Goal: Task Accomplishment & Management: Use online tool/utility

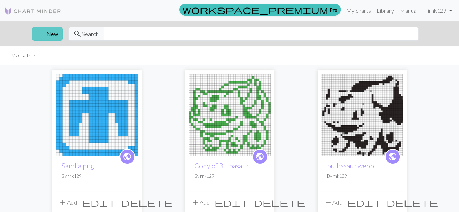
click at [59, 34] on button "add New" at bounding box center [47, 34] width 31 height 14
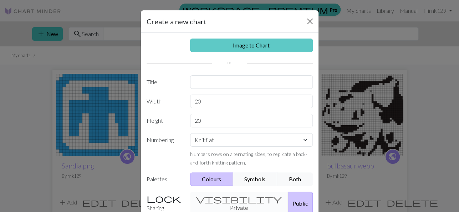
click at [235, 47] on link "Image to Chart" at bounding box center [251, 46] width 123 height 14
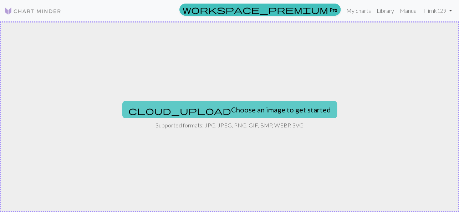
click at [189, 105] on button "cloud_upload Choose an image to get started" at bounding box center [229, 109] width 215 height 17
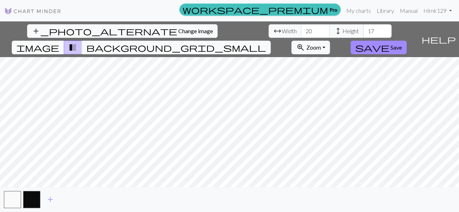
click at [64, 41] on button "image" at bounding box center [38, 48] width 52 height 14
click at [363, 29] on input "18" at bounding box center [377, 31] width 29 height 14
click at [363, 29] on input "19" at bounding box center [377, 31] width 29 height 14
click at [363, 29] on input "20" at bounding box center [377, 31] width 29 height 14
click at [363, 29] on input "21" at bounding box center [377, 31] width 29 height 14
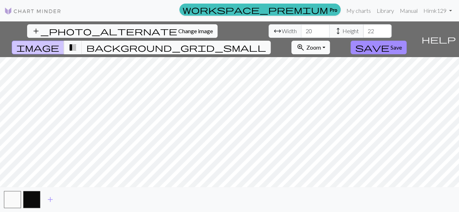
click at [363, 29] on input "22" at bounding box center [377, 31] width 29 height 14
click at [363, 29] on input "23" at bounding box center [377, 31] width 29 height 14
click at [363, 29] on input "24" at bounding box center [377, 31] width 29 height 14
click at [363, 29] on input "25" at bounding box center [377, 31] width 29 height 14
click at [363, 29] on input "26" at bounding box center [377, 31] width 29 height 14
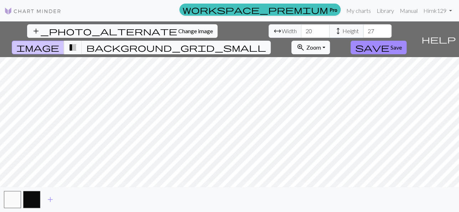
click at [363, 29] on input "27" at bounding box center [377, 31] width 29 height 14
click at [363, 29] on input "28" at bounding box center [377, 31] width 29 height 14
click at [363, 29] on input "29" at bounding box center [377, 31] width 29 height 14
click at [363, 29] on input "30" at bounding box center [377, 31] width 29 height 14
click at [363, 29] on input "31" at bounding box center [377, 31] width 29 height 14
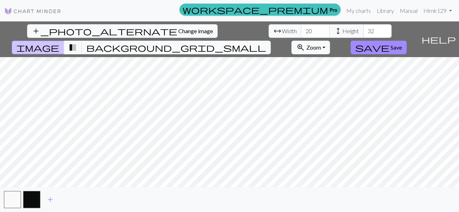
click at [363, 29] on input "32" at bounding box center [377, 31] width 29 height 14
click at [363, 29] on input "33" at bounding box center [377, 31] width 29 height 14
click at [363, 29] on input "34" at bounding box center [377, 31] width 29 height 14
type input "35"
click at [363, 29] on input "35" at bounding box center [377, 31] width 29 height 14
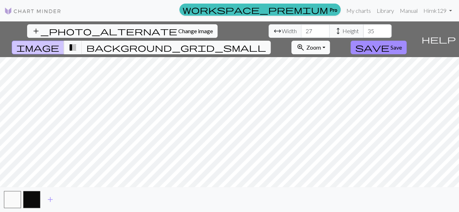
click at [301, 30] on input "27" at bounding box center [315, 31] width 29 height 14
click at [301, 33] on input "26" at bounding box center [315, 31] width 29 height 14
type input "25"
click at [301, 33] on input "25" at bounding box center [315, 31] width 29 height 14
click at [77, 42] on span "transition_fade" at bounding box center [73, 47] width 9 height 10
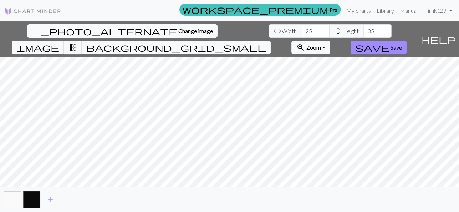
click at [179, 34] on span "Change image" at bounding box center [196, 30] width 35 height 7
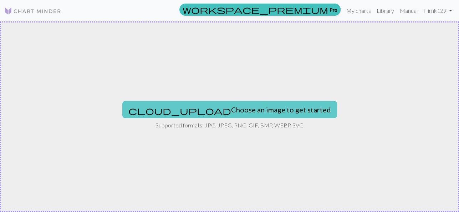
click at [251, 111] on button "cloud_upload Choose an image to get started" at bounding box center [229, 109] width 215 height 17
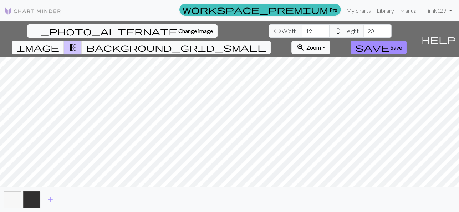
click at [59, 42] on span "image" at bounding box center [37, 47] width 43 height 10
click at [266, 42] on span "background_grid_small" at bounding box center [176, 47] width 180 height 10
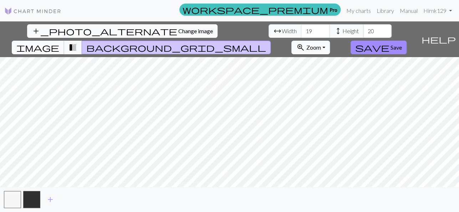
click at [59, 42] on span "image" at bounding box center [37, 47] width 43 height 10
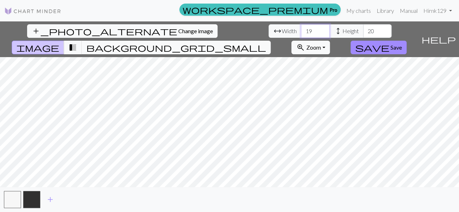
click at [301, 34] on input "19" at bounding box center [315, 31] width 29 height 14
type input "24"
click at [363, 33] on input "37" at bounding box center [377, 31] width 29 height 14
type input "36"
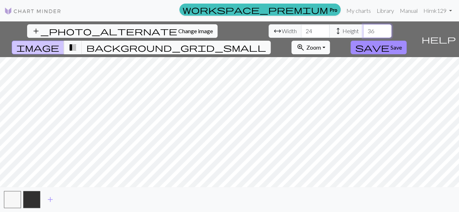
click at [363, 33] on input "36" at bounding box center [377, 31] width 29 height 14
click at [301, 28] on input "25" at bounding box center [315, 31] width 29 height 14
click at [301, 28] on input "26" at bounding box center [315, 31] width 29 height 14
click at [301, 34] on input "25" at bounding box center [315, 31] width 29 height 14
type input "24"
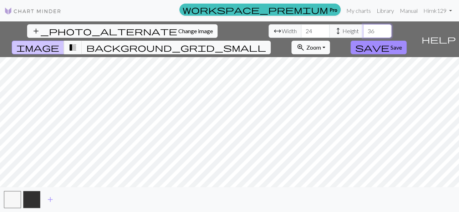
click at [301, 34] on input "24" at bounding box center [315, 31] width 29 height 14
click at [363, 29] on input "37" at bounding box center [377, 31] width 29 height 14
type input "38"
click at [363, 29] on input "38" at bounding box center [377, 31] width 29 height 14
click at [77, 42] on span "transition_fade" at bounding box center [73, 47] width 9 height 10
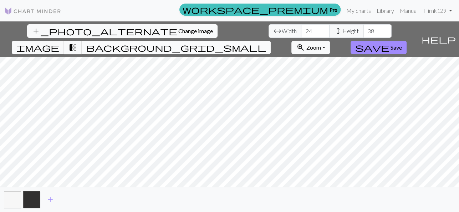
click at [271, 41] on button "background_grid_small" at bounding box center [176, 48] width 189 height 14
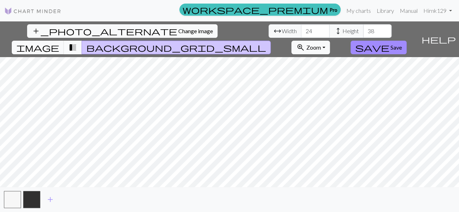
click at [77, 42] on span "transition_fade" at bounding box center [73, 47] width 9 height 10
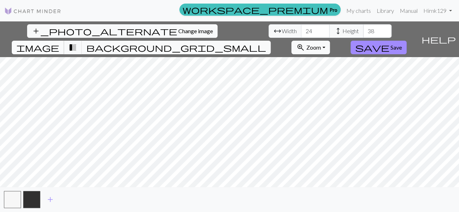
click at [64, 41] on button "image" at bounding box center [38, 48] width 52 height 14
click at [30, 202] on button "button" at bounding box center [31, 199] width 17 height 17
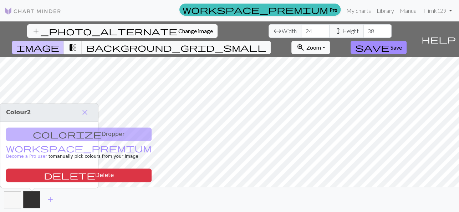
click at [50, 132] on div "colorize Dropper workspace_premium Become a Pro user to manually pick colours f…" at bounding box center [49, 155] width 98 height 66
click at [85, 114] on span "close" at bounding box center [85, 112] width 9 height 10
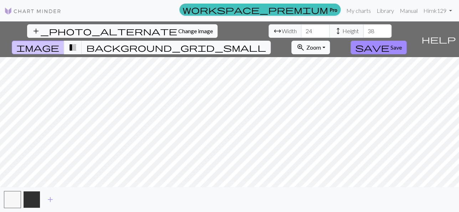
click at [31, 205] on button "button" at bounding box center [31, 199] width 17 height 17
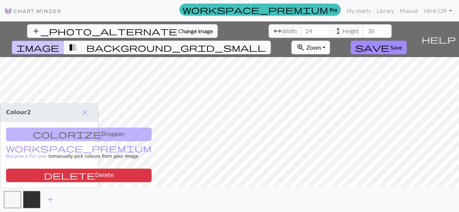
click at [61, 26] on button "add_photo_alternate Change image" at bounding box center [122, 31] width 191 height 14
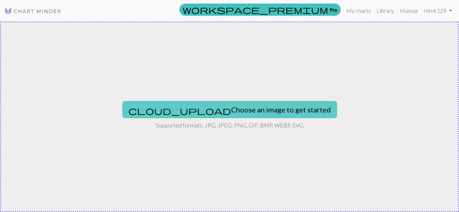
click at [200, 109] on button "cloud_upload Choose an image to get started" at bounding box center [229, 109] width 215 height 17
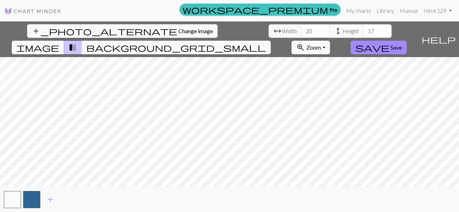
click at [59, 42] on span "image" at bounding box center [37, 47] width 43 height 10
click at [301, 29] on input "22" at bounding box center [315, 31] width 29 height 14
type input "24"
click at [301, 29] on input "24" at bounding box center [315, 31] width 29 height 14
click at [229, 191] on div "add" at bounding box center [229, 199] width 459 height 25
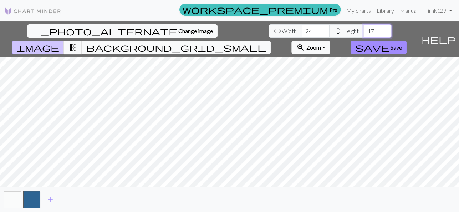
click at [363, 30] on input "17" at bounding box center [377, 31] width 29 height 14
type input "38"
click at [82, 41] on button "transition_fade" at bounding box center [73, 48] width 18 height 14
click at [266, 42] on span "background_grid_small" at bounding box center [176, 47] width 180 height 10
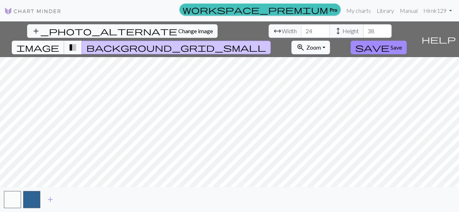
click at [59, 42] on span "image" at bounding box center [37, 47] width 43 height 10
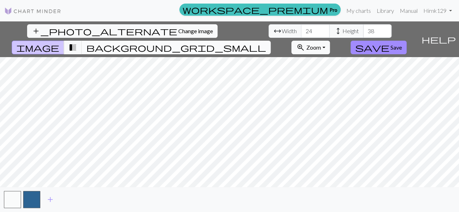
click at [266, 42] on span "background_grid_small" at bounding box center [176, 47] width 180 height 10
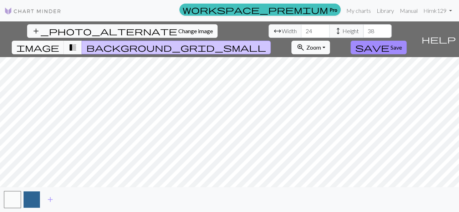
click at [31, 203] on button "button" at bounding box center [31, 199] width 17 height 17
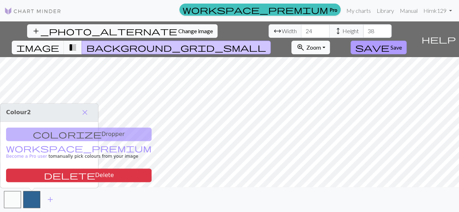
click at [402, 44] on span "Save" at bounding box center [396, 47] width 11 height 7
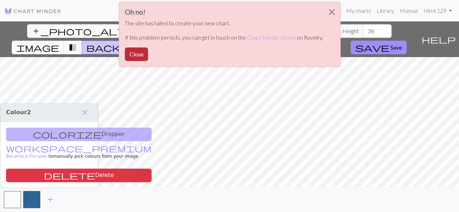
click at [133, 55] on button "Close" at bounding box center [136, 54] width 23 height 14
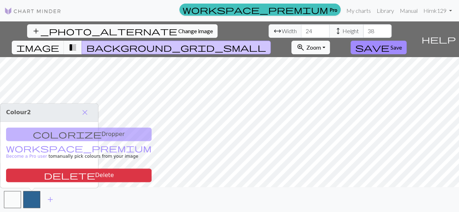
click at [28, 8] on img at bounding box center [32, 11] width 57 height 9
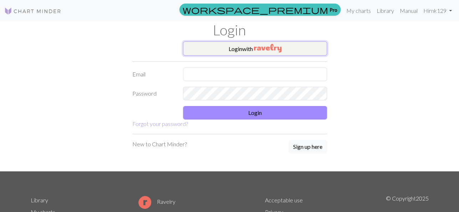
click at [221, 47] on button "Login with" at bounding box center [255, 48] width 144 height 14
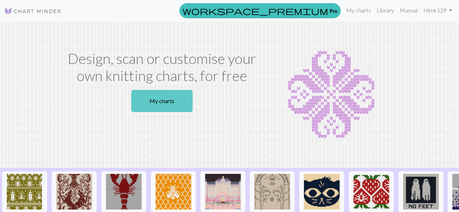
click at [174, 101] on link "My charts" at bounding box center [161, 101] width 61 height 22
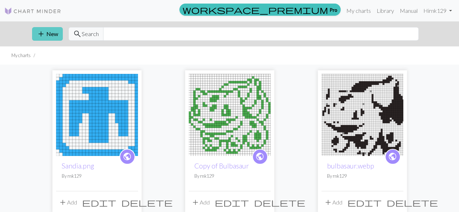
click at [51, 29] on button "add New" at bounding box center [47, 34] width 31 height 14
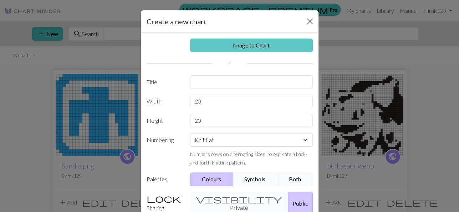
click at [217, 39] on link "Image to Chart" at bounding box center [251, 46] width 123 height 14
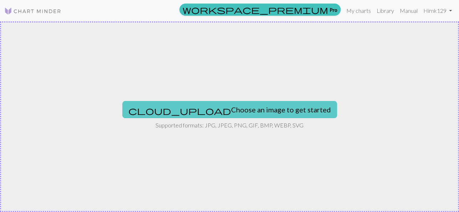
click at [207, 110] on button "cloud_upload Choose an image to get started" at bounding box center [229, 109] width 215 height 17
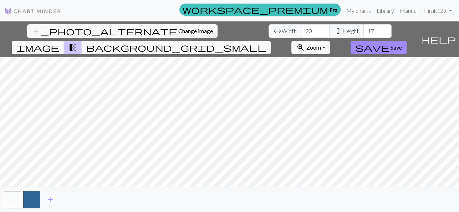
click at [59, 42] on span "image" at bounding box center [37, 47] width 43 height 10
click at [363, 30] on input "17" at bounding box center [377, 31] width 29 height 14
type input "37"
click at [301, 29] on input "21" at bounding box center [315, 31] width 29 height 14
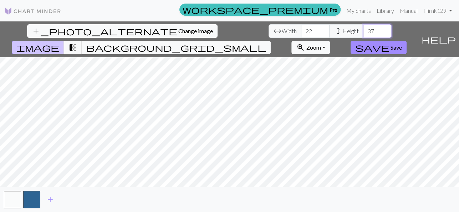
click at [301, 29] on input "22" at bounding box center [315, 31] width 29 height 14
type input "23"
click at [301, 29] on input "23" at bounding box center [315, 31] width 29 height 14
click at [318, 189] on div "add" at bounding box center [229, 199] width 459 height 25
click at [77, 42] on span "transition_fade" at bounding box center [73, 47] width 9 height 10
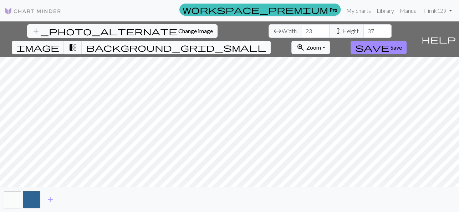
click at [266, 42] on span "background_grid_small" at bounding box center [176, 47] width 180 height 10
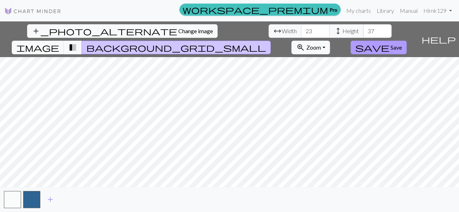
click at [390, 42] on span "save" at bounding box center [373, 47] width 34 height 10
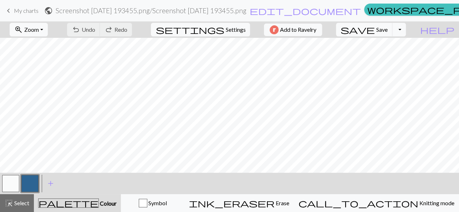
click at [11, 7] on span "keyboard_arrow_left" at bounding box center [8, 11] width 9 height 10
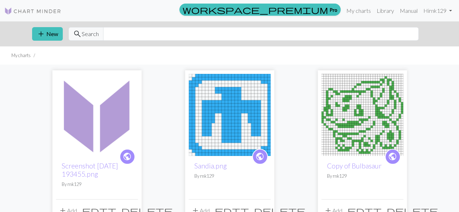
click at [25, 10] on img at bounding box center [32, 11] width 57 height 9
click at [145, 36] on input "text" at bounding box center [261, 34] width 316 height 14
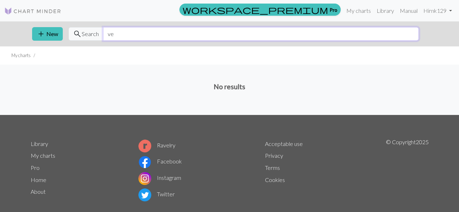
type input "v"
type input "bell"
click at [39, 11] on img at bounding box center [32, 11] width 57 height 9
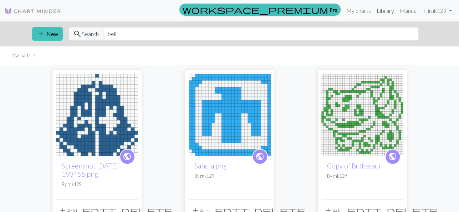
click at [377, 11] on link "Library" at bounding box center [385, 11] width 23 height 14
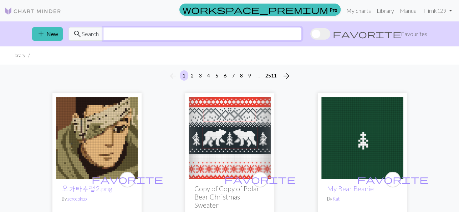
click at [207, 34] on input "text" at bounding box center [202, 34] width 199 height 14
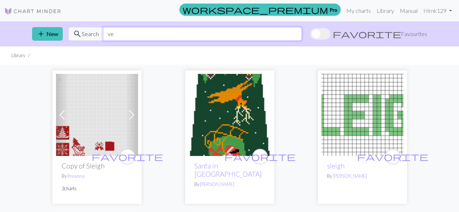
type input "v"
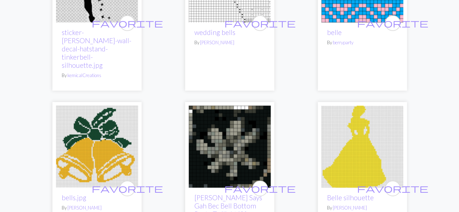
scroll to position [1204, 0]
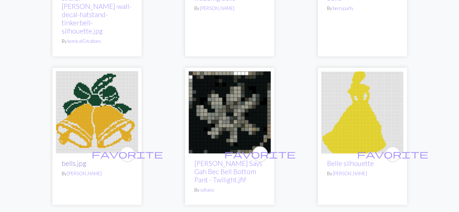
click at [79, 159] on link "bells.jpg" at bounding box center [74, 163] width 25 height 8
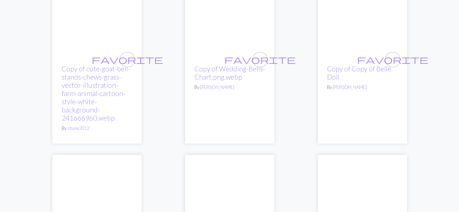
scroll to position [0, 0]
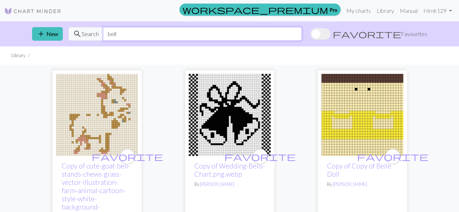
click at [125, 37] on input "bell" at bounding box center [202, 34] width 199 height 14
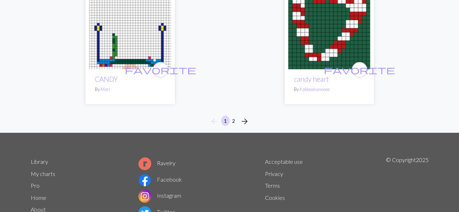
scroll to position [2366, 0]
click at [231, 122] on button "2" at bounding box center [234, 121] width 9 height 10
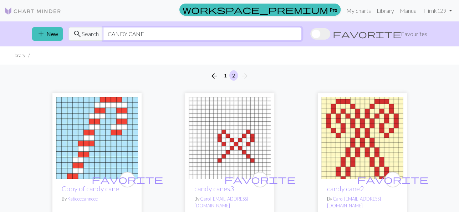
click at [233, 34] on input "CANDY CANE" at bounding box center [202, 34] width 199 height 14
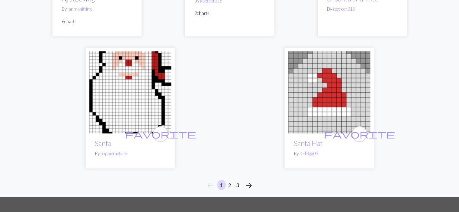
scroll to position [2384, 0]
click at [226, 180] on button "2" at bounding box center [230, 185] width 9 height 10
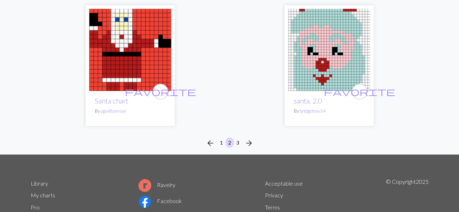
scroll to position [2374, 0]
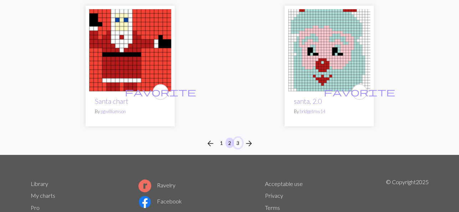
click at [236, 138] on button "3" at bounding box center [238, 143] width 9 height 10
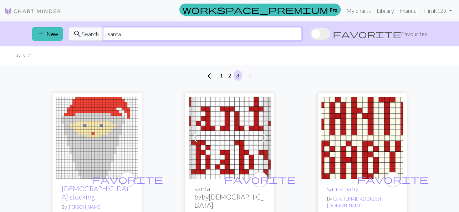
click at [131, 34] on input "santa" at bounding box center [202, 34] width 199 height 14
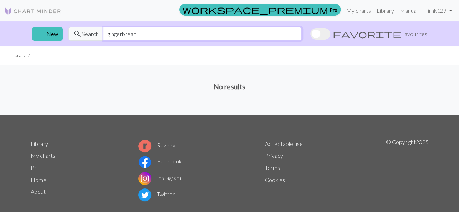
type input "gingerbread"
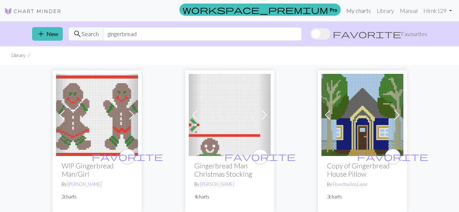
click at [357, 7] on link "My charts" at bounding box center [359, 11] width 30 height 14
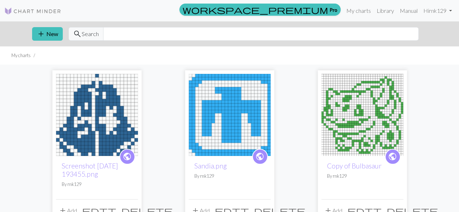
click at [113, 116] on img at bounding box center [97, 115] width 82 height 82
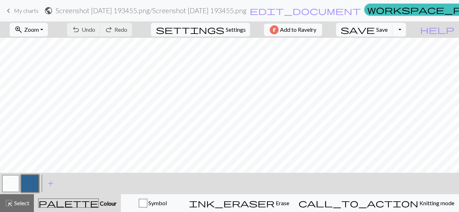
click at [406, 30] on button "Toggle Dropdown" at bounding box center [400, 30] width 14 height 14
click at [14, 184] on button "button" at bounding box center [10, 183] width 17 height 17
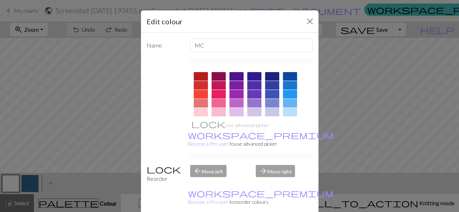
click at [11, 202] on div "Edit colour Name MC Use advanced picker workspace_premium Become a Pro user to …" at bounding box center [229, 106] width 459 height 212
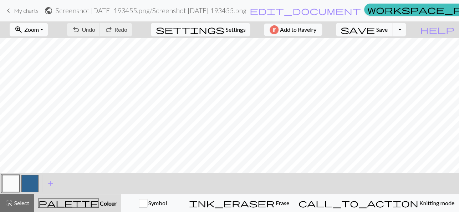
click at [10, 185] on button "button" at bounding box center [10, 183] width 17 height 17
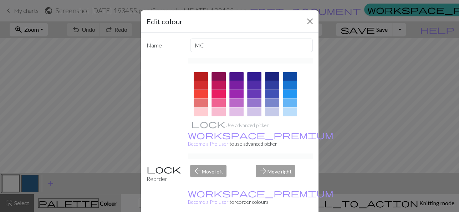
click at [200, 74] on div at bounding box center [201, 76] width 14 height 9
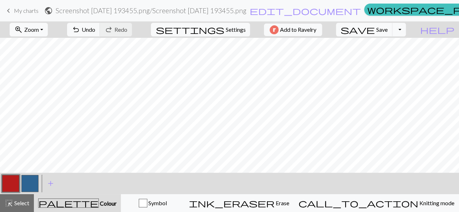
click at [29, 185] on button "button" at bounding box center [29, 183] width 17 height 17
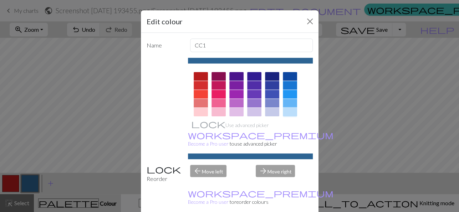
click at [290, 110] on div at bounding box center [290, 112] width 14 height 9
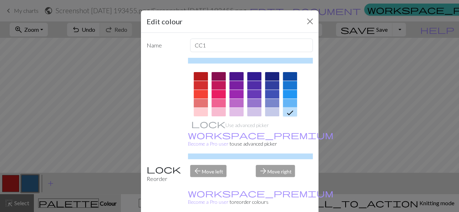
click at [212, 165] on div "arrow_back Move left" at bounding box center [219, 174] width 66 height 18
click at [278, 165] on div "arrow_forward Move right" at bounding box center [285, 174] width 66 height 18
drag, startPoint x: 211, startPoint y: 165, endPoint x: 292, endPoint y: 120, distance: 92.2
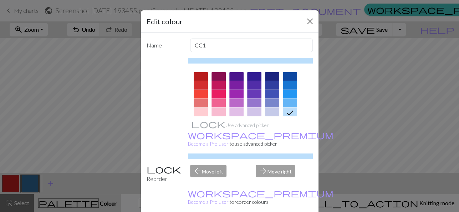
click at [292, 120] on div "Name CC1 Use advanced picker workspace_premium Become a Pro user to use advance…" at bounding box center [230, 125] width 178 height 185
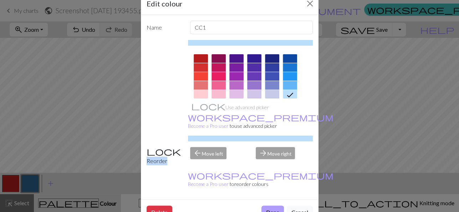
click at [270, 206] on button "Done" at bounding box center [273, 213] width 22 height 14
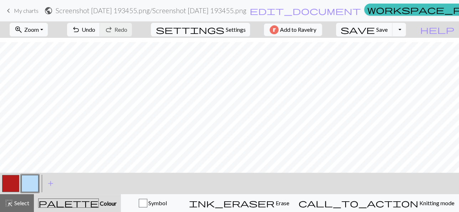
scroll to position [38, 0]
click at [9, 180] on button "button" at bounding box center [10, 183] width 17 height 17
click at [34, 186] on button "button" at bounding box center [29, 183] width 17 height 17
click at [4, 184] on button "button" at bounding box center [10, 183] width 17 height 17
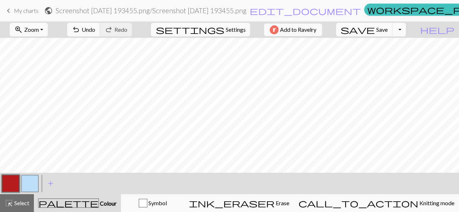
click at [32, 181] on button "button" at bounding box center [29, 183] width 17 height 17
click at [10, 183] on button "button" at bounding box center [10, 183] width 17 height 17
click at [24, 180] on button "button" at bounding box center [29, 183] width 17 height 17
click at [16, 189] on button "button" at bounding box center [10, 183] width 17 height 17
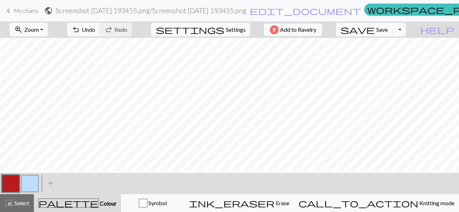
scroll to position [55, 0]
click at [27, 181] on button "button" at bounding box center [29, 183] width 17 height 17
click at [11, 182] on button "button" at bounding box center [10, 183] width 17 height 17
click at [13, 186] on button "button" at bounding box center [10, 183] width 17 height 17
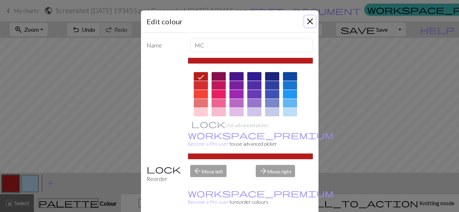
click at [310, 22] on button "Close" at bounding box center [310, 21] width 11 height 11
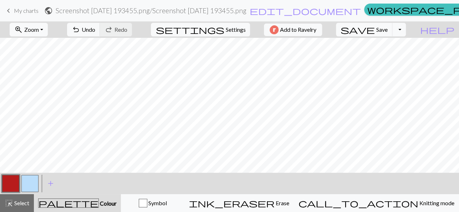
scroll to position [1, 0]
click at [36, 184] on button "button" at bounding box center [29, 183] width 17 height 17
click at [224, 84] on div "zoom_in Zoom Zoom Fit all Fit width Fit height 50% 100% 150% 200% undo Undo Und…" at bounding box center [229, 116] width 459 height 191
click at [11, 186] on button "button" at bounding box center [10, 183] width 17 height 17
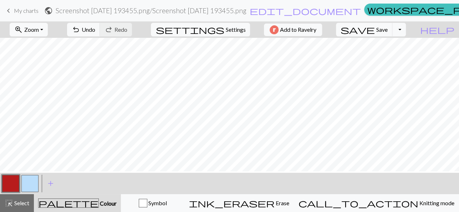
scroll to position [36, 0]
click at [189, 93] on div "zoom_in Zoom Zoom Fit all Fit width Fit height 50% 100% 150% 200% undo Undo Und…" at bounding box center [229, 116] width 459 height 191
click at [24, 186] on button "button" at bounding box center [29, 183] width 17 height 17
click at [203, 107] on div "zoom_in Zoom Zoom Fit all Fit width Fit height 50% 100% 150% 200% undo Undo Und…" at bounding box center [229, 116] width 459 height 191
click at [14, 185] on button "button" at bounding box center [10, 183] width 17 height 17
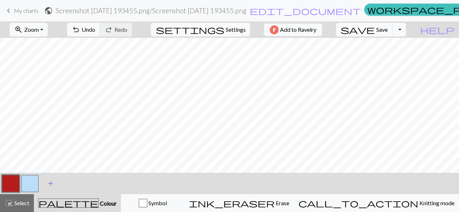
click at [254, 118] on div "zoom_in Zoom Zoom Fit all Fit width Fit height 50% 100% 150% 200% undo Undo Und…" at bounding box center [229, 116] width 459 height 191
click at [241, 140] on div "zoom_in Zoom Zoom Fit all Fit width Fit height 50% 100% 150% 200% undo Undo Und…" at bounding box center [229, 116] width 459 height 191
click at [16, 180] on button "button" at bounding box center [10, 183] width 17 height 17
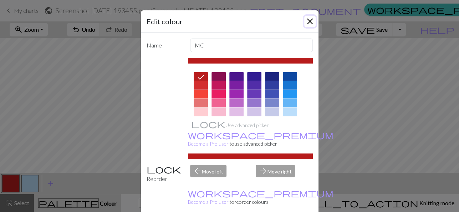
click at [309, 22] on button "Close" at bounding box center [310, 21] width 11 height 11
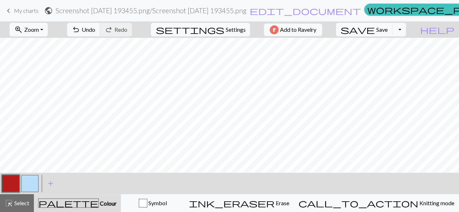
click at [30, 182] on button "button" at bounding box center [29, 183] width 17 height 17
click at [171, 115] on div "zoom_in Zoom Zoom Fit all Fit width Fit height 50% 100% 150% 200% undo Undo Und…" at bounding box center [229, 116] width 459 height 191
click at [15, 182] on button "button" at bounding box center [10, 183] width 17 height 17
click at [166, 91] on div "zoom_in Zoom Zoom Fit all Fit width Fit height 50% 100% 150% 200% undo Undo Und…" at bounding box center [229, 116] width 459 height 191
click at [32, 182] on button "button" at bounding box center [29, 183] width 17 height 17
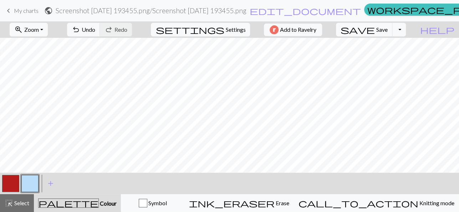
click at [12, 182] on button "button" at bounding box center [10, 183] width 17 height 17
click at [26, 189] on button "button" at bounding box center [29, 183] width 17 height 17
click at [235, 124] on div "zoom_in Zoom Zoom Fit all Fit width Fit height 50% 100% 150% 200% undo Undo Und…" at bounding box center [229, 116] width 459 height 191
click at [388, 29] on span "Save" at bounding box center [382, 29] width 11 height 7
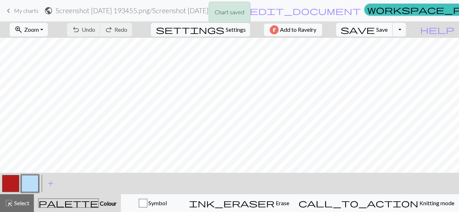
click at [388, 29] on span "Save" at bounding box center [382, 29] width 11 height 7
click at [7, 189] on button "button" at bounding box center [10, 183] width 17 height 17
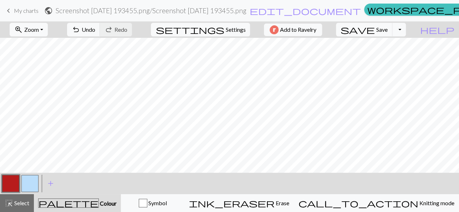
click at [27, 184] on button "button" at bounding box center [29, 183] width 17 height 17
click at [14, 181] on button "button" at bounding box center [10, 183] width 17 height 17
click at [12, 186] on button "button" at bounding box center [10, 183] width 17 height 17
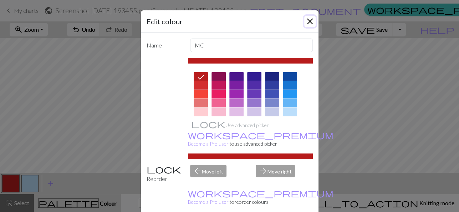
click at [310, 24] on button "Close" at bounding box center [310, 21] width 11 height 11
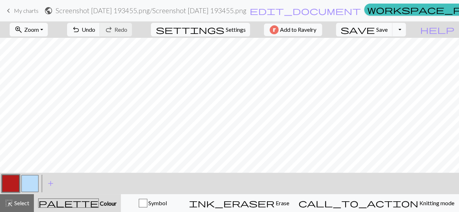
click at [29, 182] on button "button" at bounding box center [29, 183] width 17 height 17
click at [1, 191] on div at bounding box center [10, 183] width 19 height 19
click at [17, 182] on button "button" at bounding box center [10, 183] width 17 height 17
click at [222, 60] on div "zoom_in Zoom Zoom Fit all Fit width Fit height 50% 100% 150% 200% undo Undo Und…" at bounding box center [229, 116] width 459 height 191
click at [29, 184] on button "button" at bounding box center [29, 183] width 17 height 17
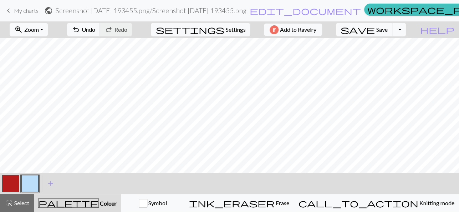
click at [10, 182] on button "button" at bounding box center [10, 183] width 17 height 17
click at [238, 75] on div "zoom_in Zoom Zoom Fit all Fit width Fit height 50% 100% 150% 200% undo Undo Und…" at bounding box center [229, 116] width 459 height 191
click at [25, 182] on button "button" at bounding box center [29, 183] width 17 height 17
click at [20, 178] on div at bounding box center [10, 183] width 19 height 19
click at [17, 180] on button "button" at bounding box center [10, 183] width 17 height 17
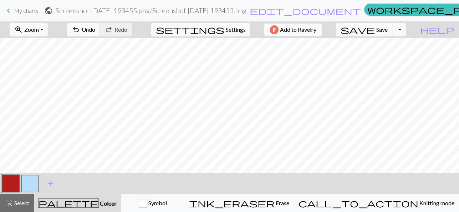
drag, startPoint x: 35, startPoint y: 185, endPoint x: 32, endPoint y: 181, distance: 4.6
click at [32, 181] on button "button" at bounding box center [29, 183] width 17 height 17
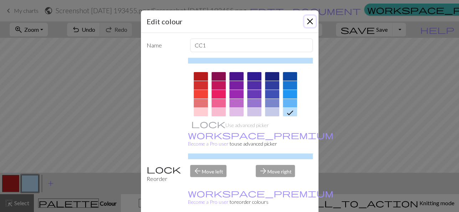
click at [314, 22] on button "Close" at bounding box center [310, 21] width 11 height 11
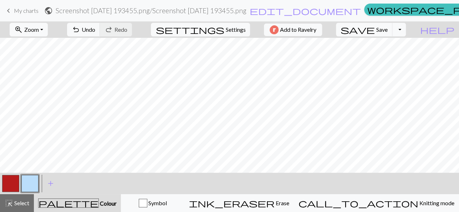
click at [8, 188] on button "button" at bounding box center [10, 183] width 17 height 17
click at [193, 61] on div "zoom_in Zoom Zoom Fit all Fit width Fit height 50% 100% 150% 200% undo Undo Und…" at bounding box center [229, 116] width 459 height 191
click at [30, 184] on button "button" at bounding box center [29, 183] width 17 height 17
click at [10, 181] on button "button" at bounding box center [10, 183] width 17 height 17
click at [35, 184] on button "button" at bounding box center [29, 183] width 17 height 17
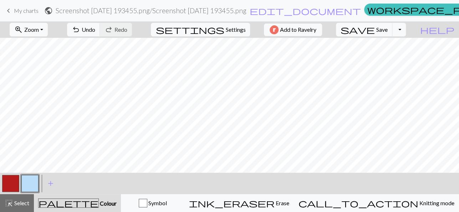
click at [15, 175] on button "button" at bounding box center [10, 183] width 17 height 17
click at [278, 149] on div "zoom_in Zoom Zoom Fit all Fit width Fit height 50% 100% 150% 200% undo Undo Und…" at bounding box center [229, 116] width 459 height 191
click at [32, 176] on button "button" at bounding box center [29, 183] width 17 height 17
click at [7, 189] on button "button" at bounding box center [10, 183] width 17 height 17
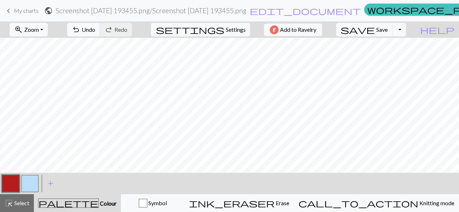
click at [30, 182] on button "button" at bounding box center [29, 183] width 17 height 17
click at [389, 29] on button "save Save Save" at bounding box center [364, 30] width 57 height 14
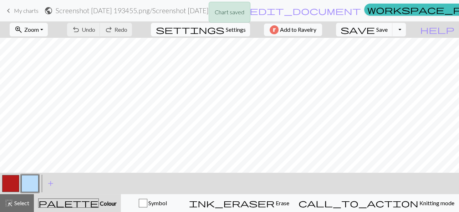
click at [228, 29] on span "Settings" at bounding box center [236, 29] width 20 height 9
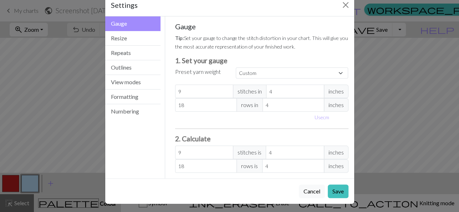
scroll to position [19, 0]
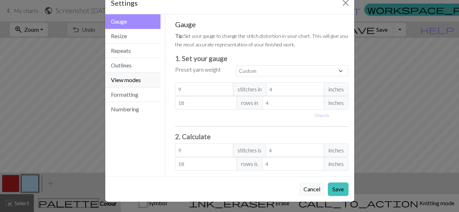
click at [135, 84] on button "View modes" at bounding box center [133, 80] width 56 height 15
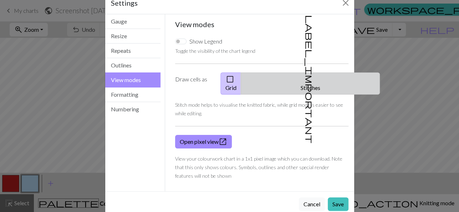
click at [295, 75] on button "label_important Stitches" at bounding box center [310, 83] width 139 height 22
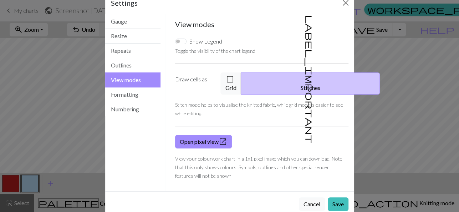
click at [393, 91] on div "Settings View modes Gauge Resize Repeats Outlines View modes Formatting Numberi…" at bounding box center [229, 106] width 459 height 212
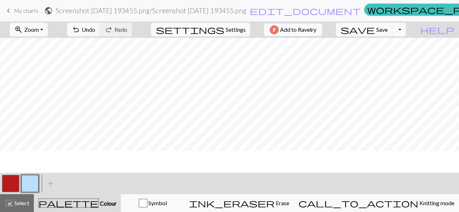
scroll to position [0, 0]
click at [226, 25] on button "settings Settings" at bounding box center [200, 30] width 99 height 14
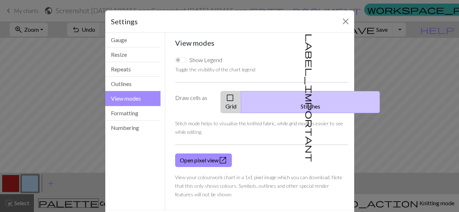
click at [238, 105] on button "check_box_outline_blank Grid" at bounding box center [231, 102] width 21 height 22
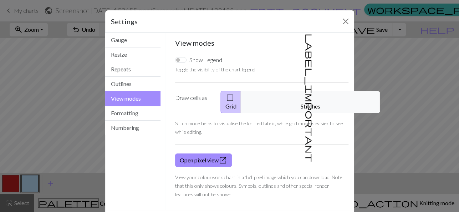
click at [235, 100] on span "check_box_outline_blank" at bounding box center [230, 98] width 9 height 10
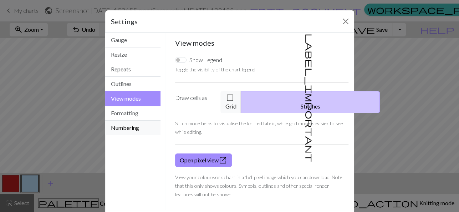
click at [126, 126] on button "Numbering" at bounding box center [133, 128] width 56 height 14
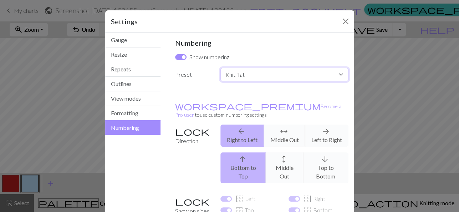
click at [221, 68] on select "Custom Knit flat Knit in the round Lace knitting Cross stitch" at bounding box center [285, 75] width 128 height 14
select select "round"
click option "Knit in the round" at bounding box center [0, 0] width 0 height 0
checkbox input "false"
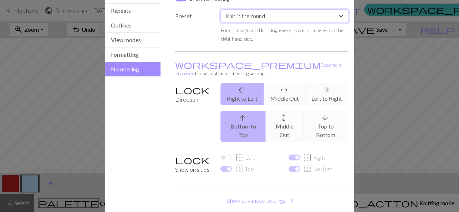
scroll to position [84, 0]
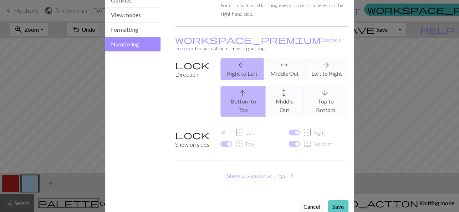
click at [338, 200] on button "Save" at bounding box center [338, 207] width 21 height 14
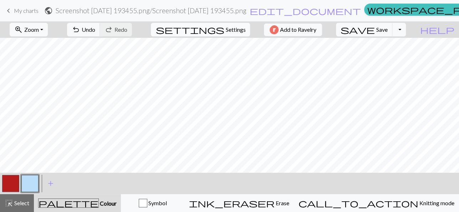
click at [218, 27] on span "settings" at bounding box center [190, 30] width 69 height 10
select select "round"
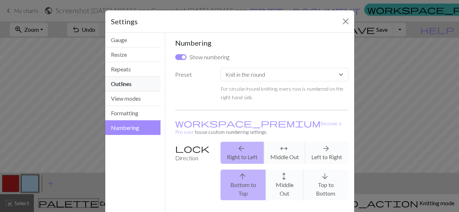
click at [129, 85] on button "Outlines" at bounding box center [133, 84] width 56 height 15
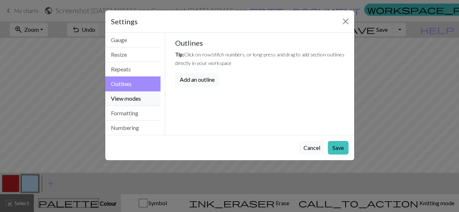
click at [121, 97] on button "View modes" at bounding box center [133, 98] width 56 height 15
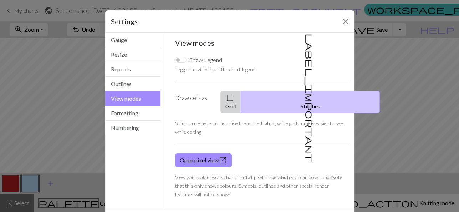
click at [235, 96] on span "check_box_outline_blank" at bounding box center [230, 98] width 9 height 10
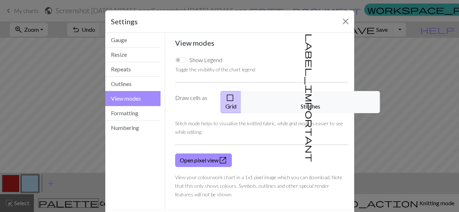
scroll to position [25, 0]
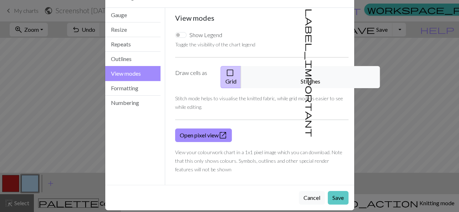
click at [339, 191] on button "Save" at bounding box center [338, 198] width 21 height 14
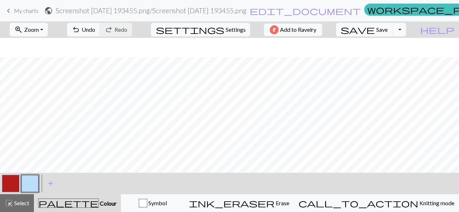
scroll to position [22, 0]
click at [295, 102] on div "zoom_in Zoom Zoom Fit all Fit width Fit height 50% 100% 150% 200% undo Undo Und…" at bounding box center [229, 116] width 459 height 191
click at [236, 85] on div "zoom_in Zoom Zoom Fit all Fit width Fit height 50% 100% 150% 200% undo Undo Und…" at bounding box center [229, 116] width 459 height 191
click at [12, 180] on button "button" at bounding box center [10, 183] width 17 height 17
click at [388, 28] on span "Save" at bounding box center [382, 29] width 11 height 7
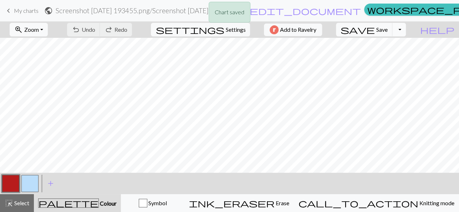
click at [406, 29] on button "Toggle Dropdown" at bounding box center [400, 30] width 14 height 14
click at [396, 55] on button "save_alt Download" at bounding box center [347, 56] width 118 height 11
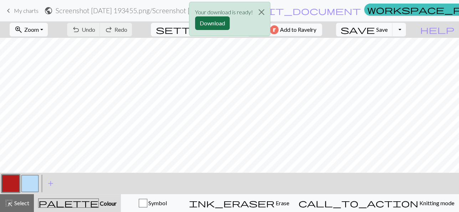
click at [199, 19] on button "Download" at bounding box center [212, 23] width 35 height 14
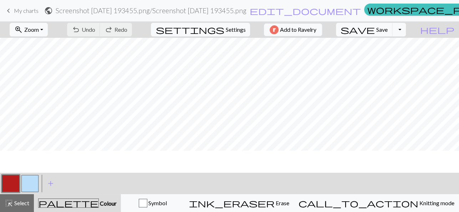
scroll to position [0, 0]
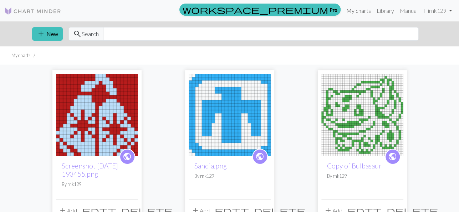
scroll to position [119, 0]
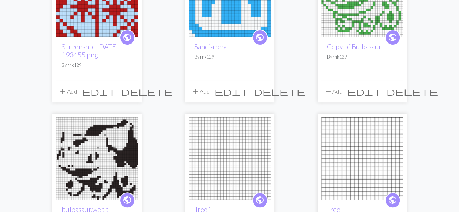
click at [116, 90] on span "edit" at bounding box center [99, 91] width 34 height 10
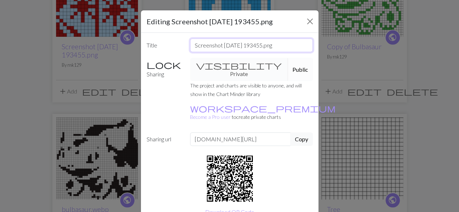
click at [231, 49] on input "Screenshot [DATE] 193455.png" at bounding box center [251, 46] width 123 height 14
type input "v"
type input "bell"
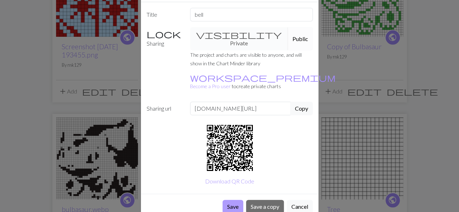
click at [238, 200] on button "Save" at bounding box center [233, 207] width 21 height 14
